Goal: Ask a question

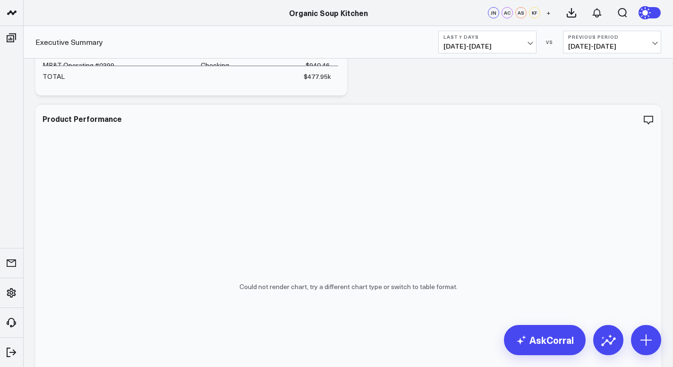
scroll to position [153, 0]
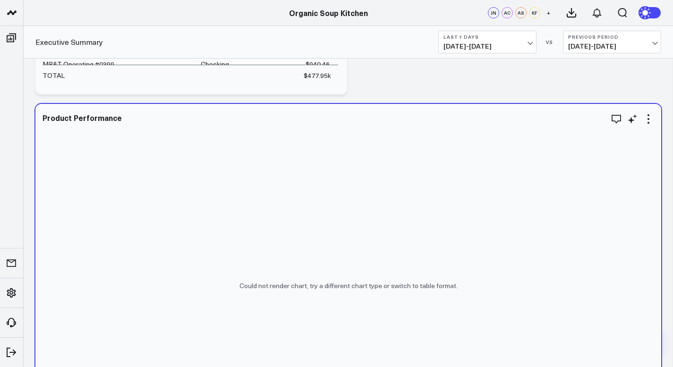
click at [252, 295] on div "Could not render chart, try a different chart type or switch to table format." at bounding box center [348, 286] width 626 height 364
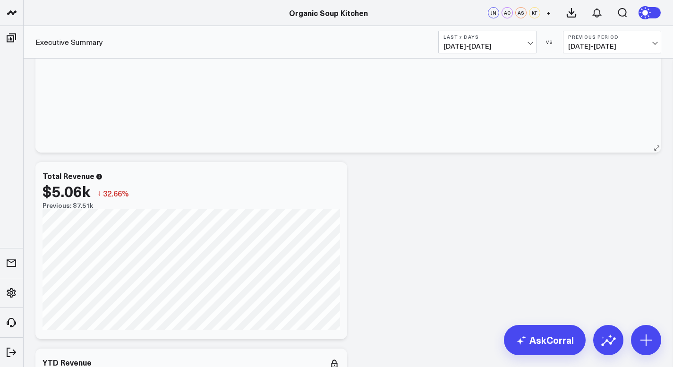
scroll to position [470, 0]
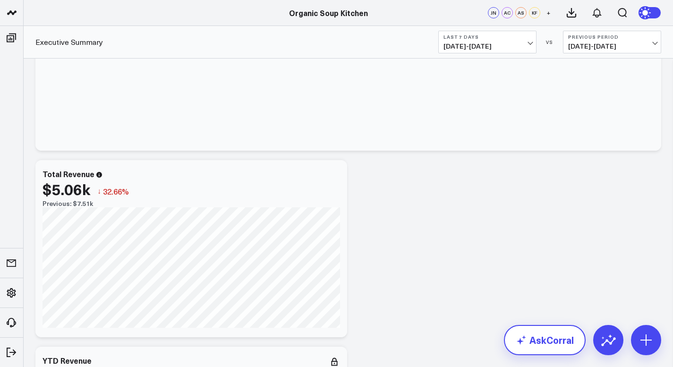
click at [530, 341] on link "AskCorral" at bounding box center [545, 340] width 82 height 30
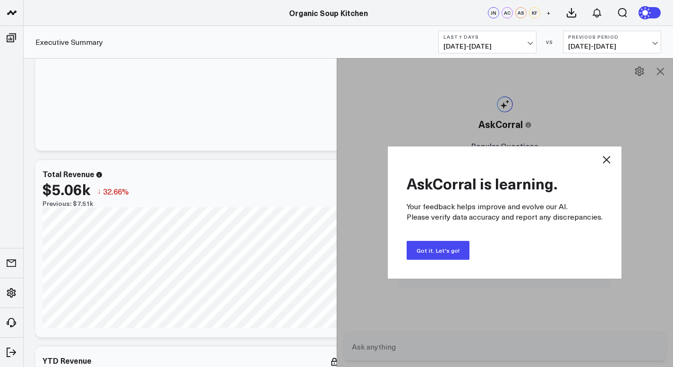
click at [451, 252] on button "Got it. Let's go!" at bounding box center [438, 250] width 63 height 19
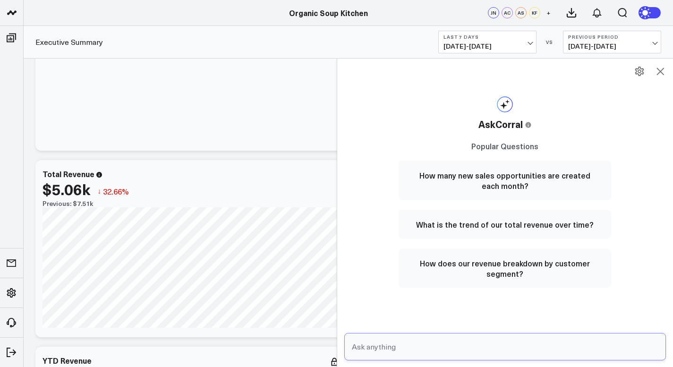
click at [360, 350] on input "text" at bounding box center [497, 346] width 296 height 17
type input "how many mtm clients are active"
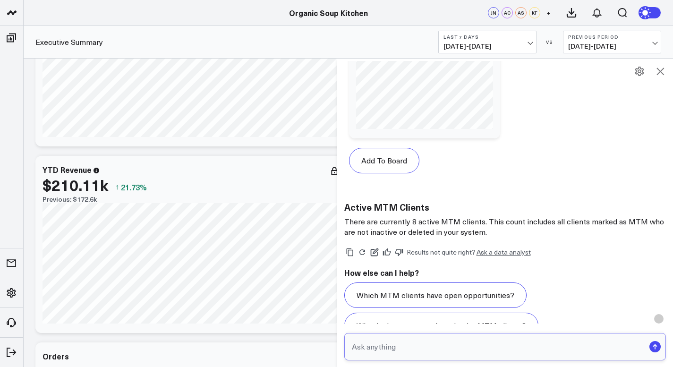
scroll to position [962, 0]
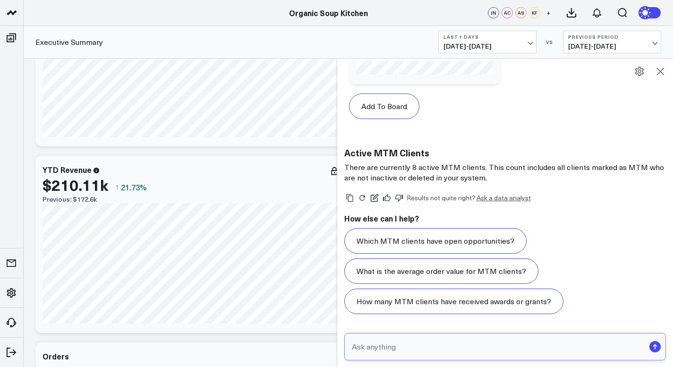
click at [355, 348] on input "text" at bounding box center [497, 346] width 296 height 17
type input "what was retail sales this week"
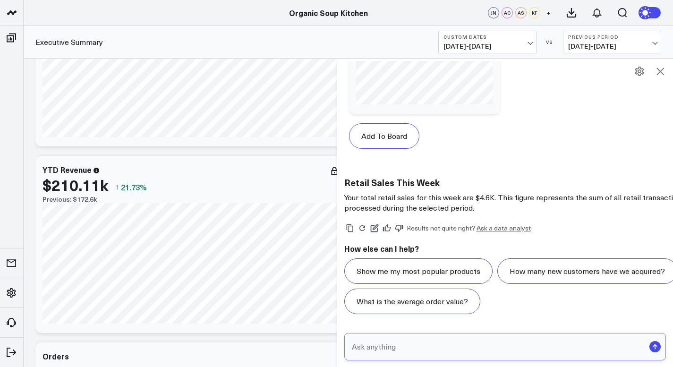
scroll to position [2044, 0]
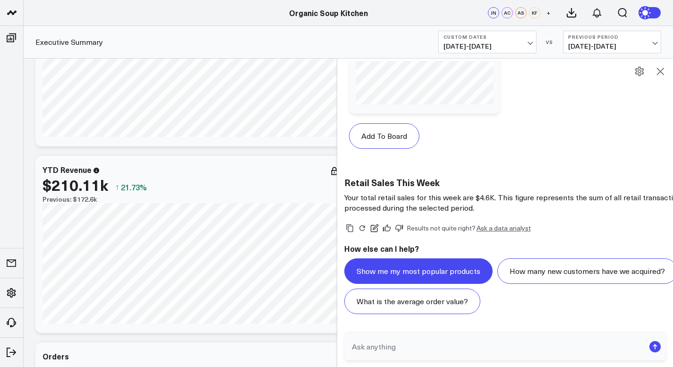
click at [400, 258] on button "Show me my most popular products" at bounding box center [418, 270] width 148 height 25
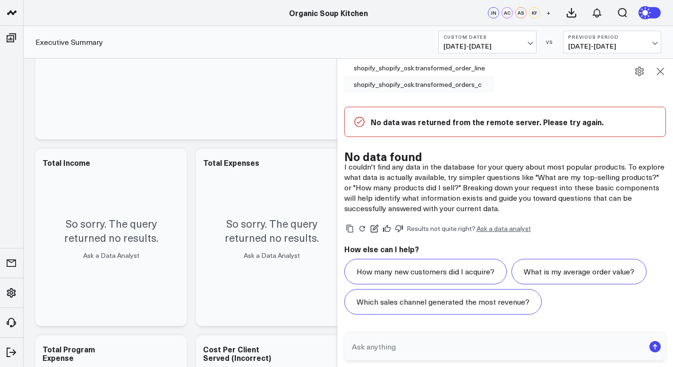
scroll to position [1417, 0]
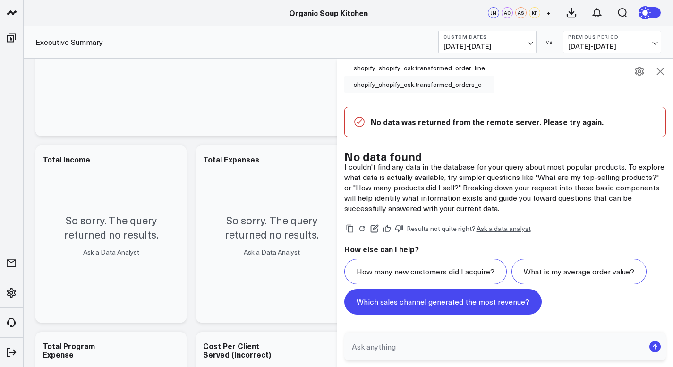
click at [419, 301] on button "Which sales channel generated the most revenue?" at bounding box center [442, 301] width 197 height 25
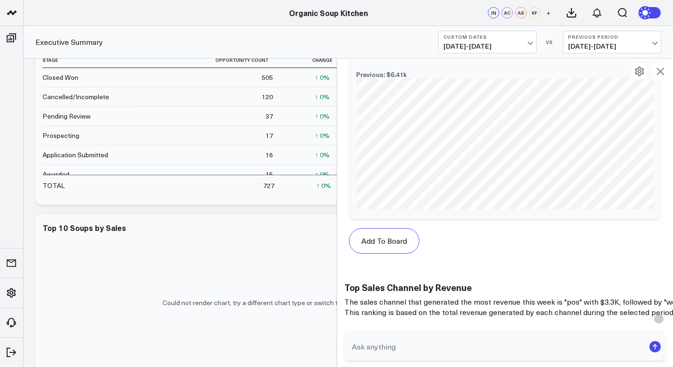
scroll to position [3476, 0]
